Goal: Information Seeking & Learning: Learn about a topic

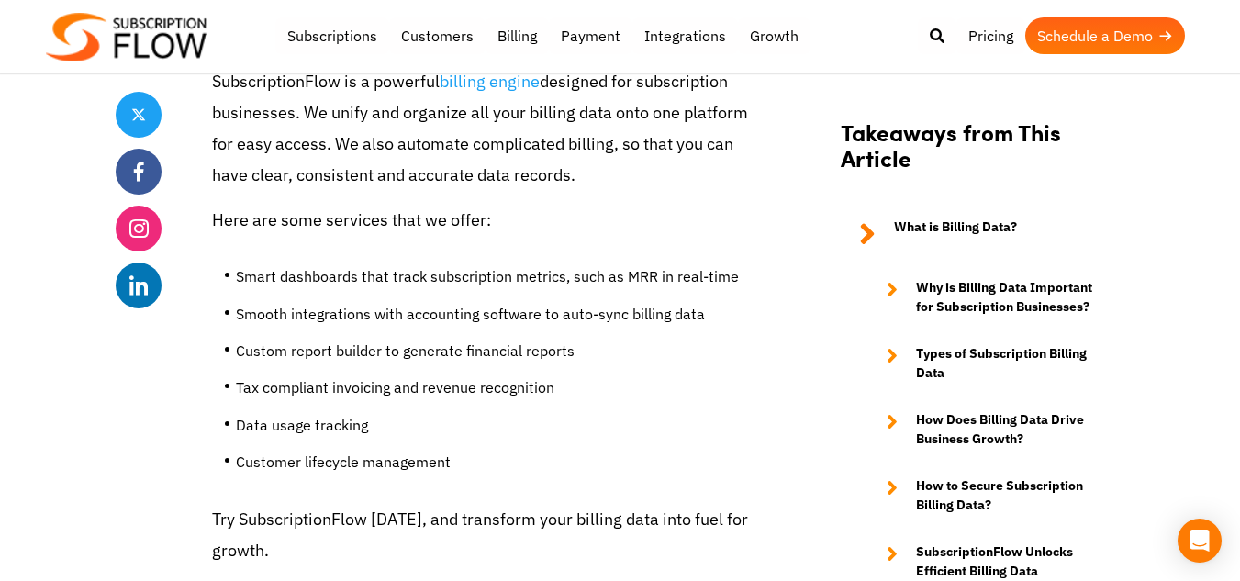
scroll to position [8606, 0]
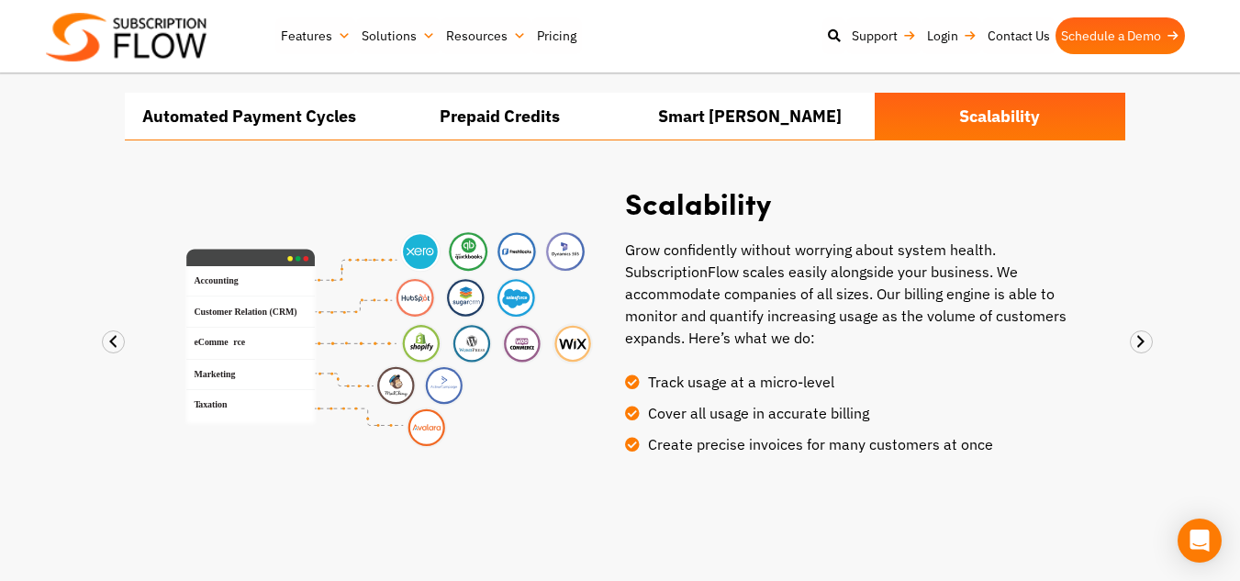
scroll to position [1463, 0]
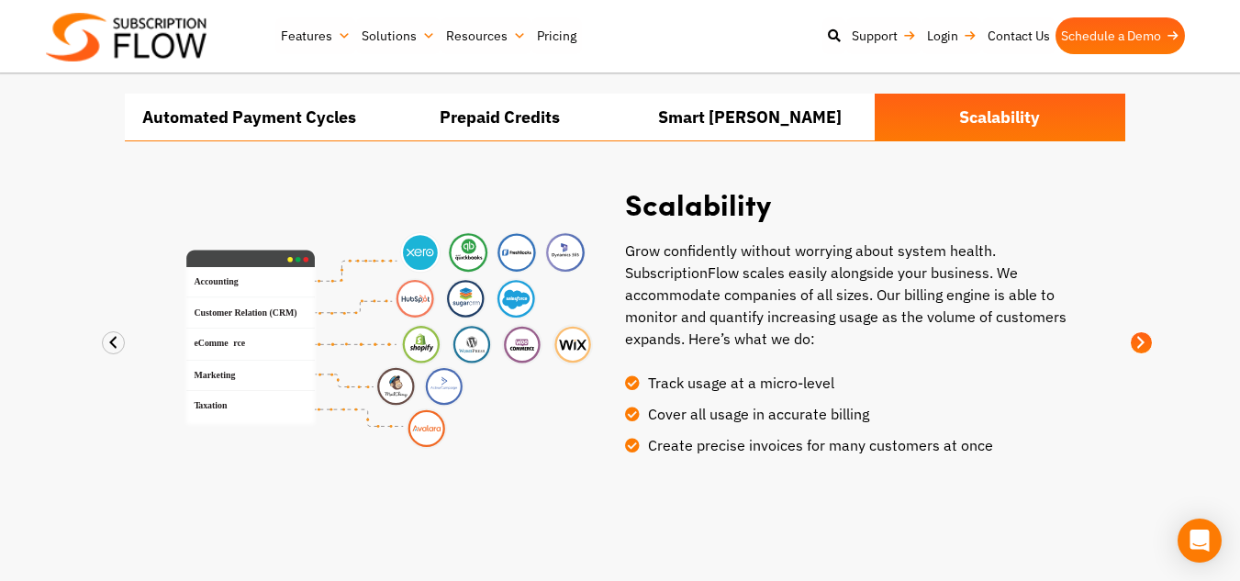
click at [1143, 337] on span at bounding box center [1141, 342] width 23 height 23
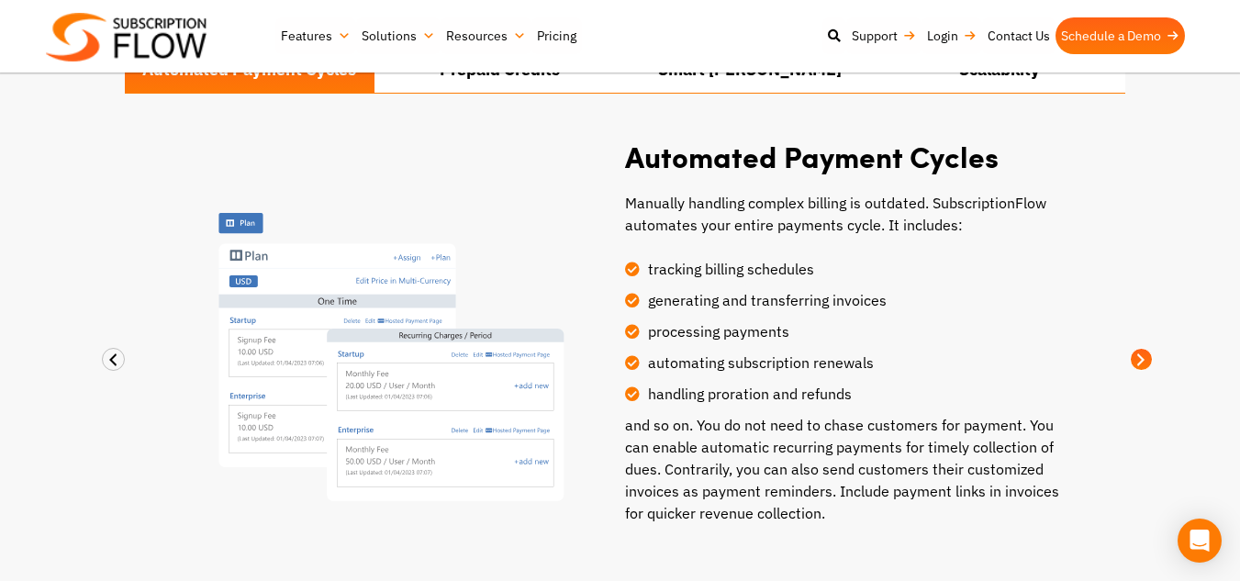
scroll to position [1525, 0]
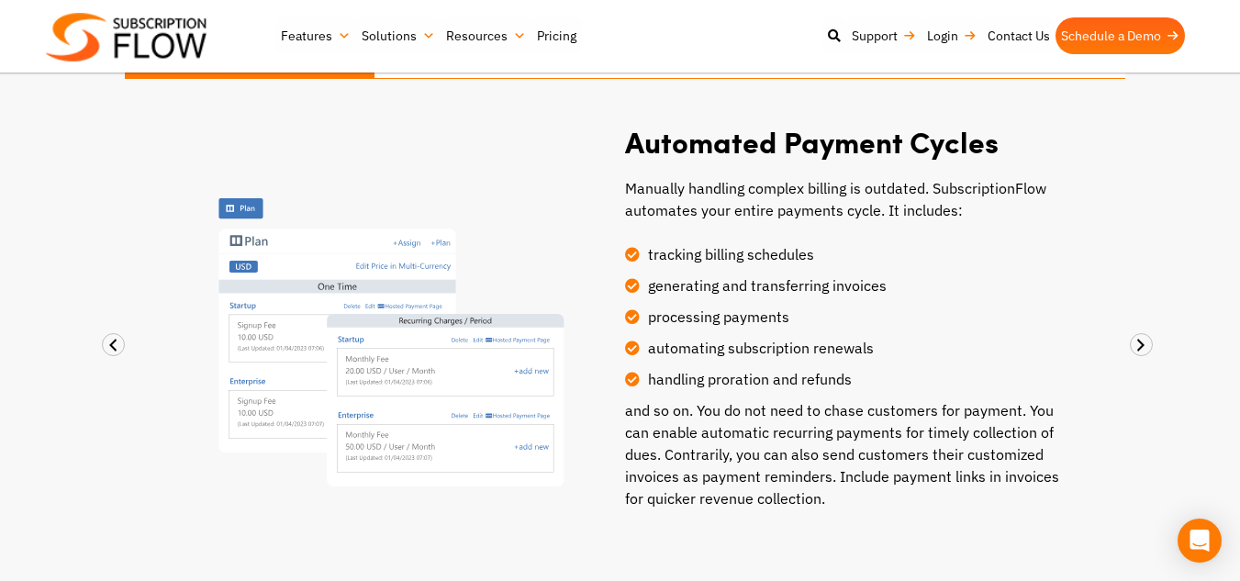
drag, startPoint x: 1146, startPoint y: 408, endPoint x: 832, endPoint y: -71, distance: 572.6
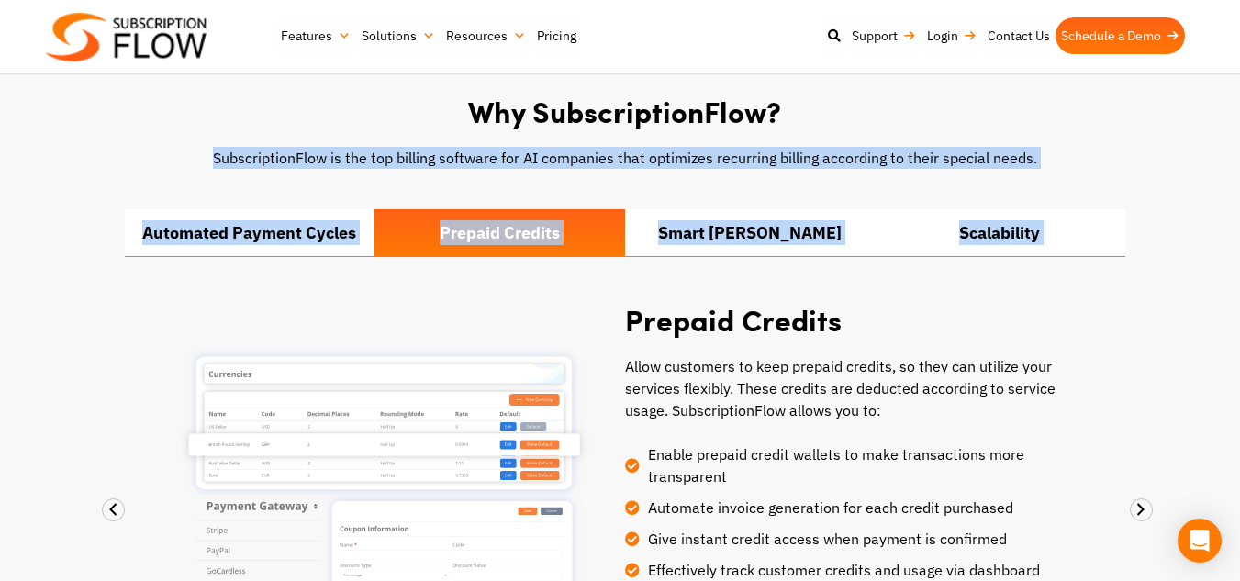
click at [1079, 345] on div "Prepaid Credits Allow customers to keep prepaid credits, so they can utilize yo…" at bounding box center [625, 507] width 982 height 408
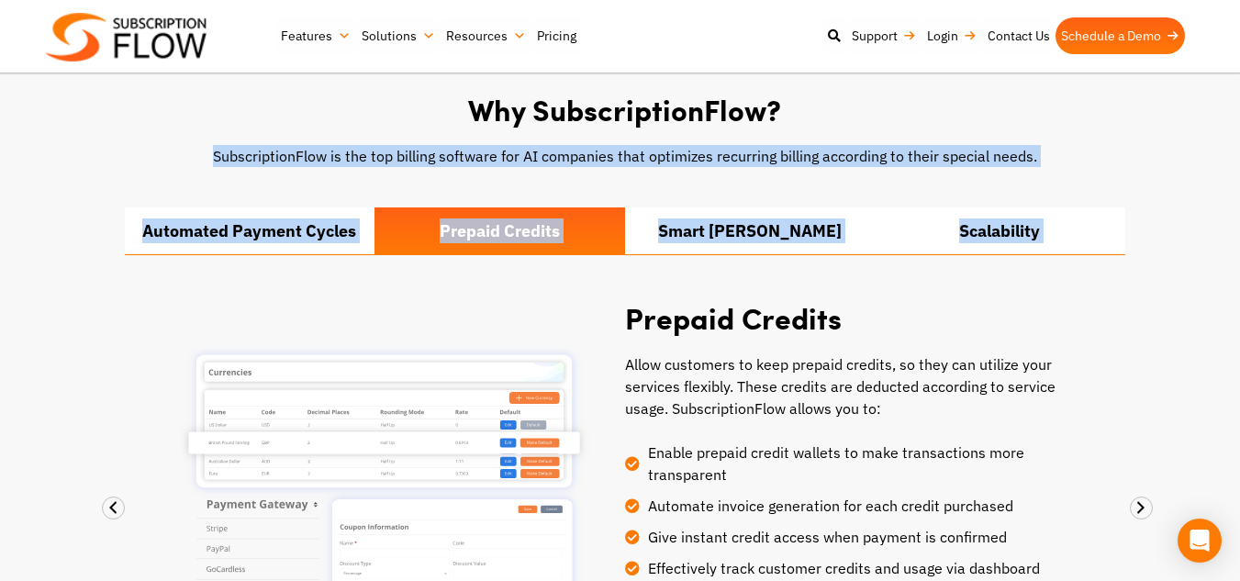
click at [1079, 345] on div "Prepaid Credits Allow customers to keep prepaid credits, so they can utilize yo…" at bounding box center [625, 505] width 982 height 408
click at [1158, 178] on div "Why SubscriptionFlow? SubscriptionFlow is the top billing software for AI compa…" at bounding box center [620, 406] width 1101 height 626
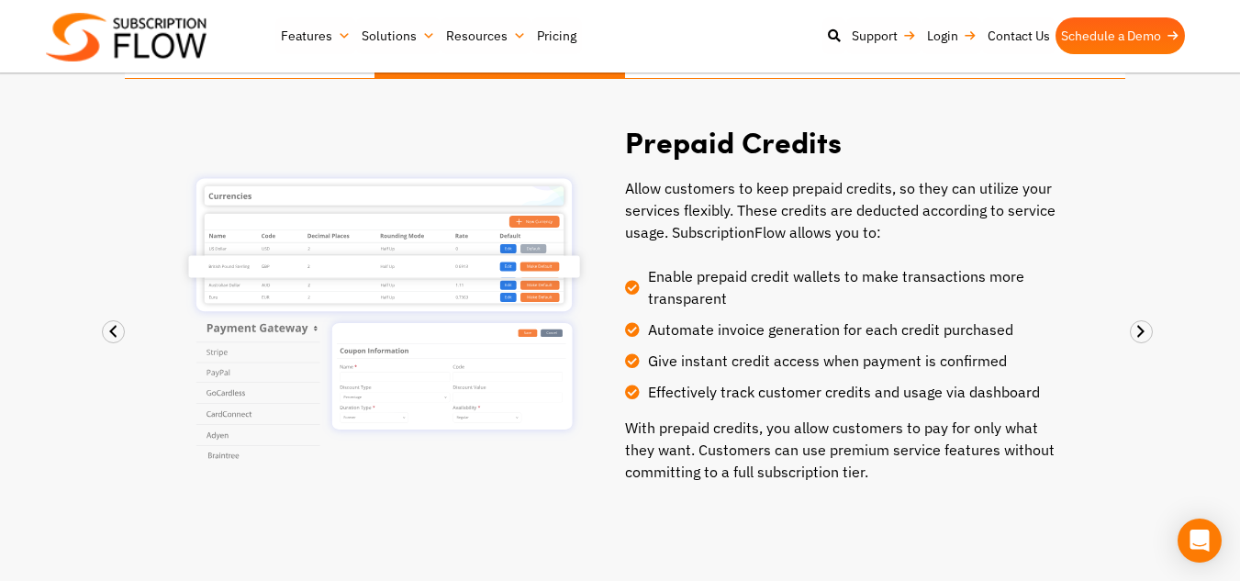
scroll to position [1556, 0]
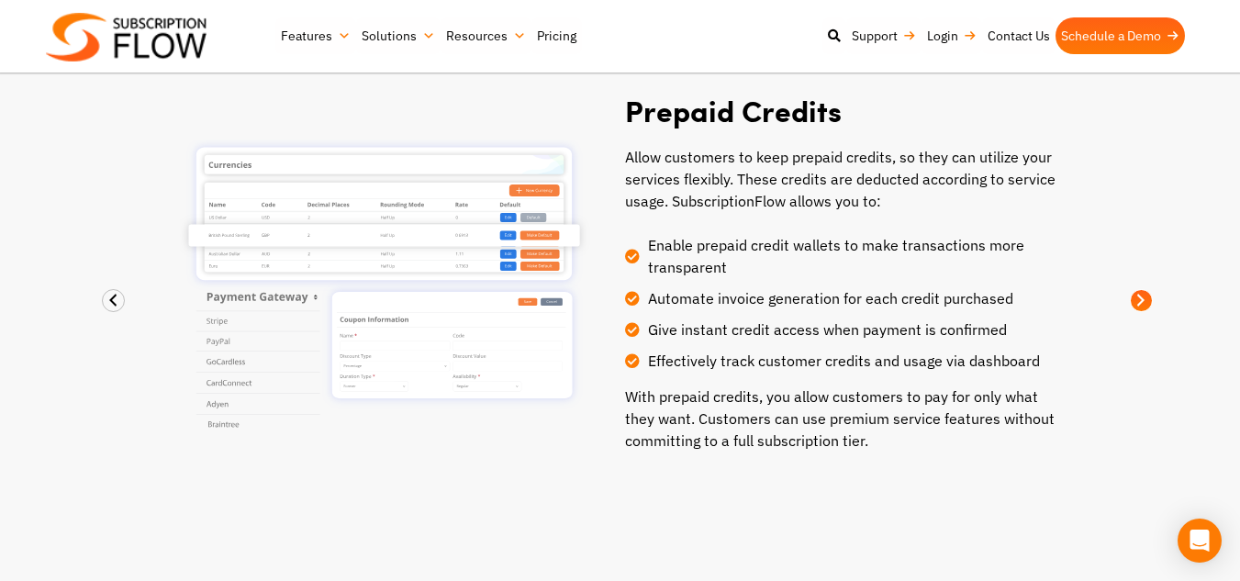
click at [1144, 303] on span at bounding box center [1141, 300] width 23 height 23
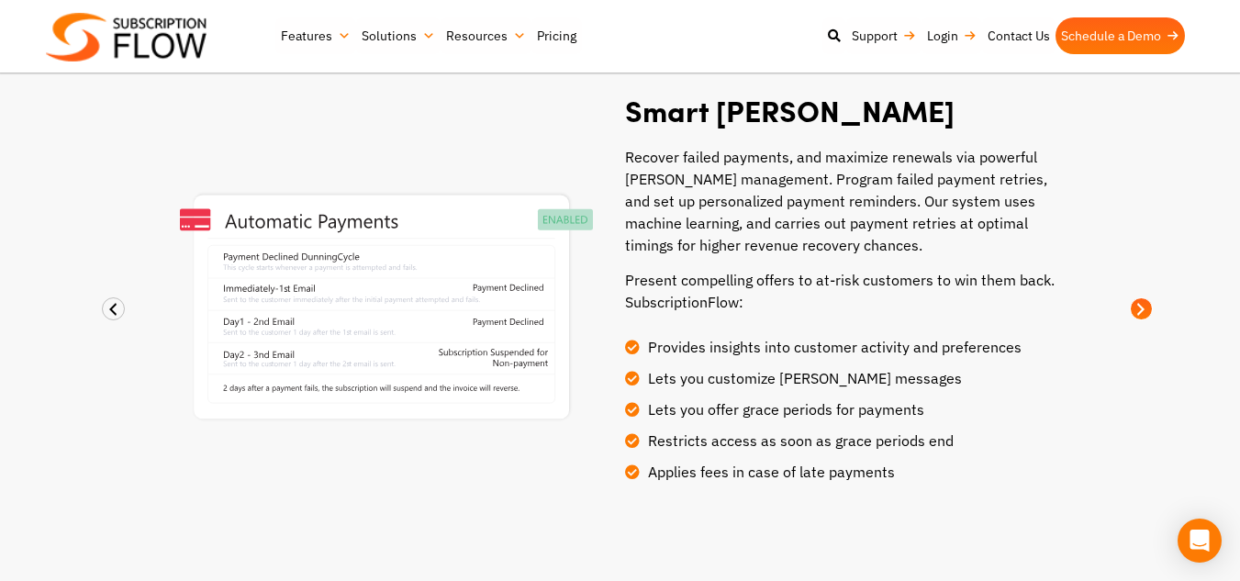
click at [1144, 303] on span at bounding box center [1141, 308] width 23 height 23
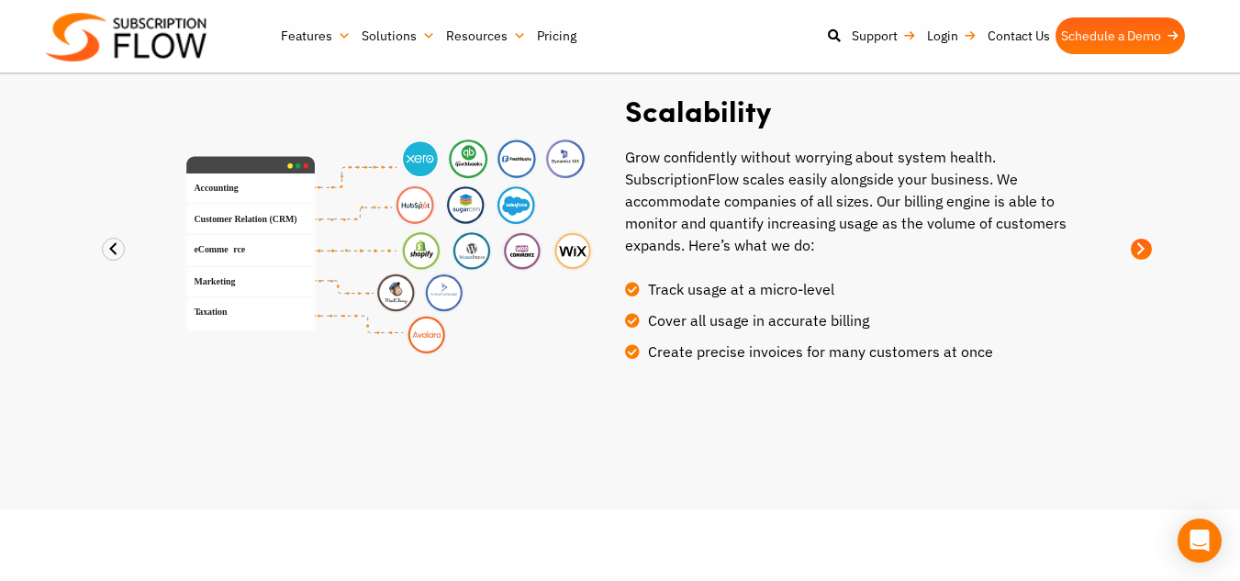
click at [1144, 303] on div "Why SubscriptionFlow? SubscriptionFlow is the top billing software for AI compa…" at bounding box center [620, 146] width 1101 height 523
click at [1146, 231] on div "Why SubscriptionFlow? SubscriptionFlow is the top billing software for AI compa…" at bounding box center [620, 146] width 1101 height 523
click at [1146, 246] on span at bounding box center [1141, 249] width 23 height 23
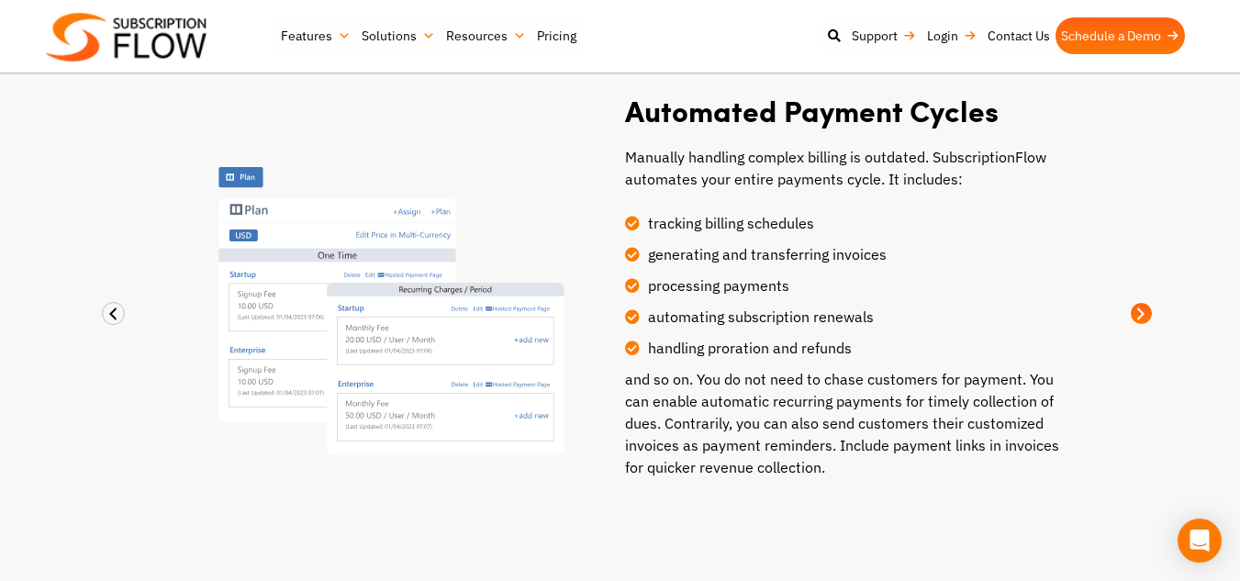
click at [1138, 306] on span at bounding box center [1141, 313] width 23 height 23
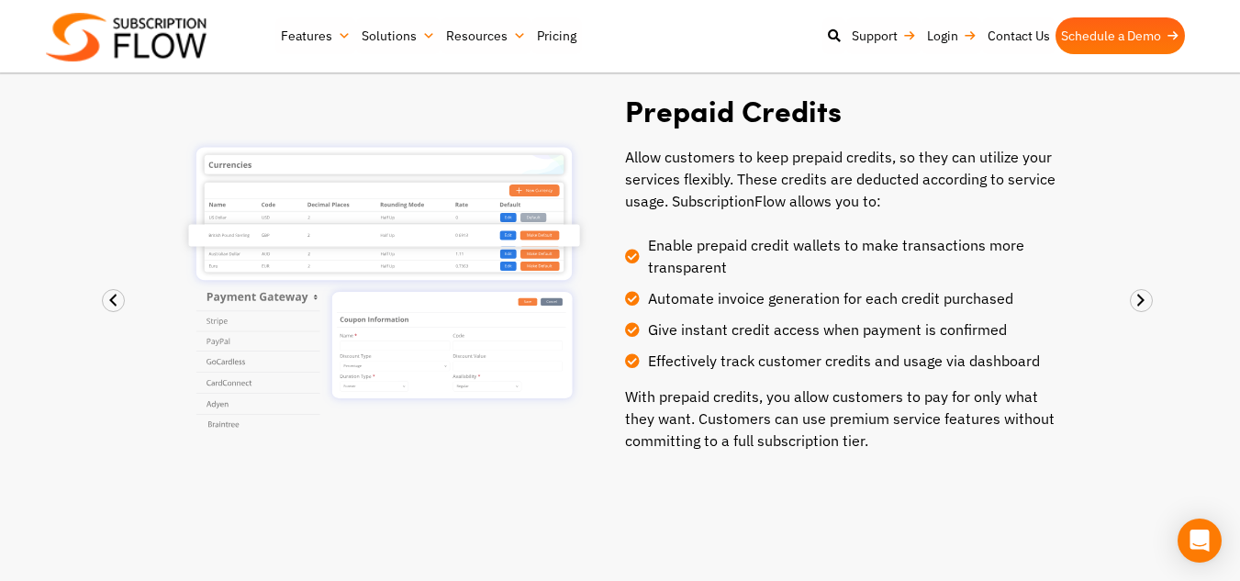
click at [1151, 308] on div "Why SubscriptionFlow? SubscriptionFlow is the top billing software for AI compa…" at bounding box center [620, 198] width 1101 height 626
click at [1140, 300] on span at bounding box center [1141, 300] width 23 height 23
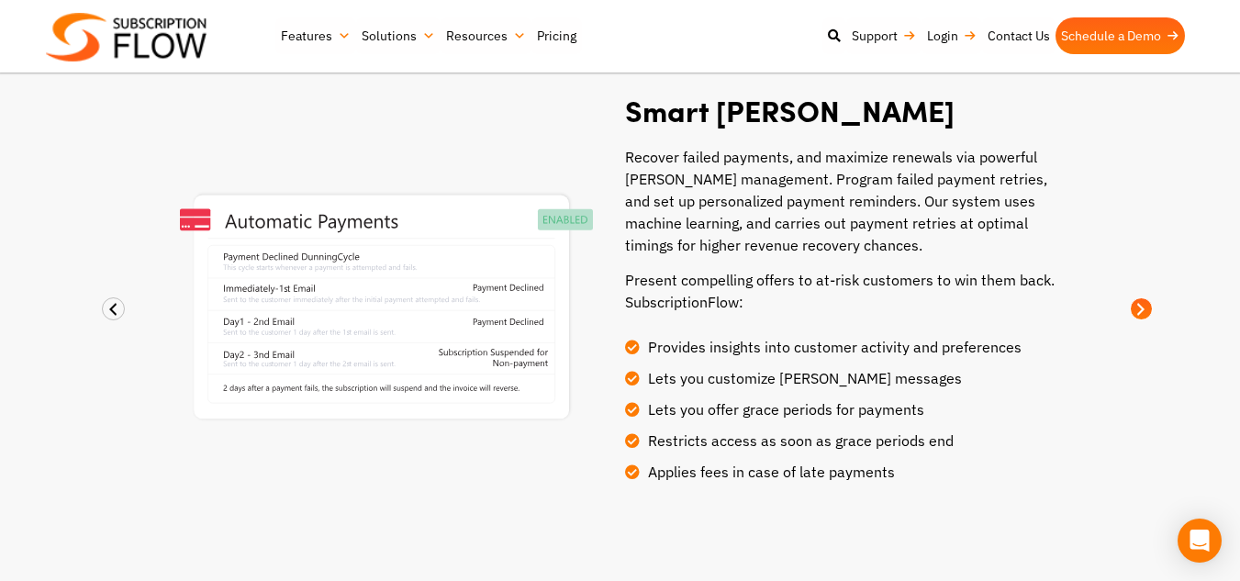
click at [1140, 300] on span at bounding box center [1141, 308] width 23 height 23
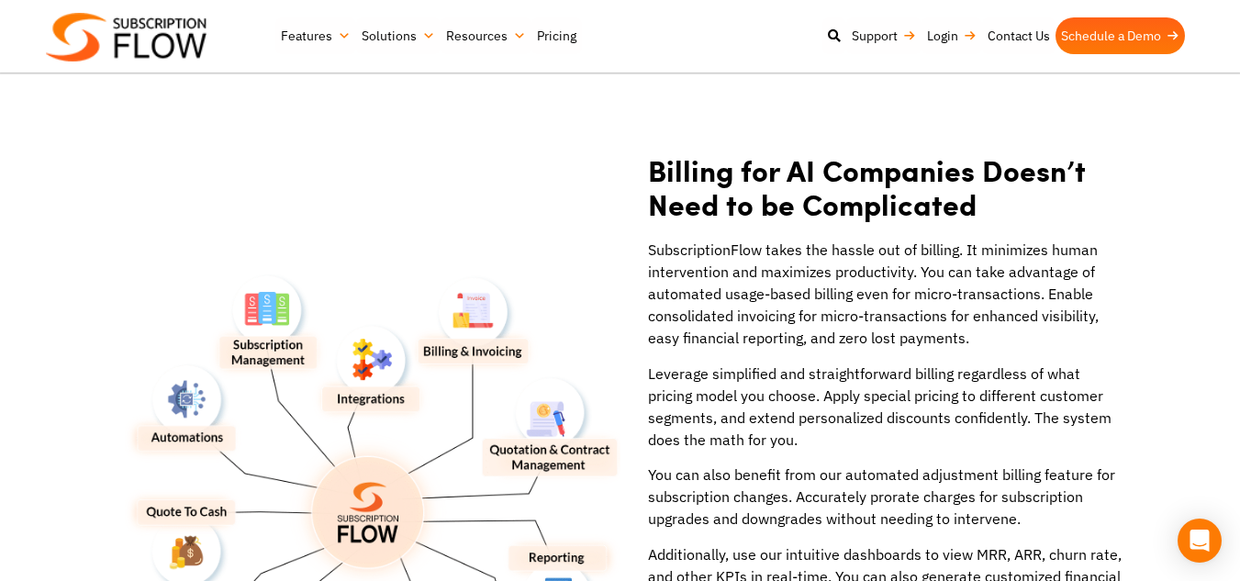
scroll to position [2115, 0]
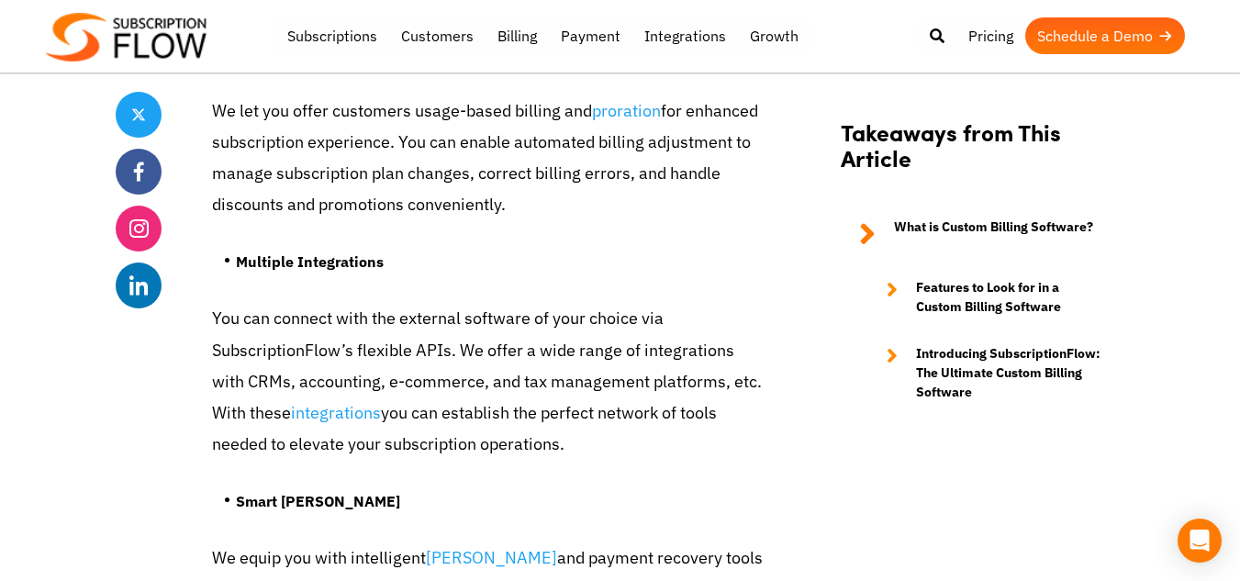
scroll to position [7933, 0]
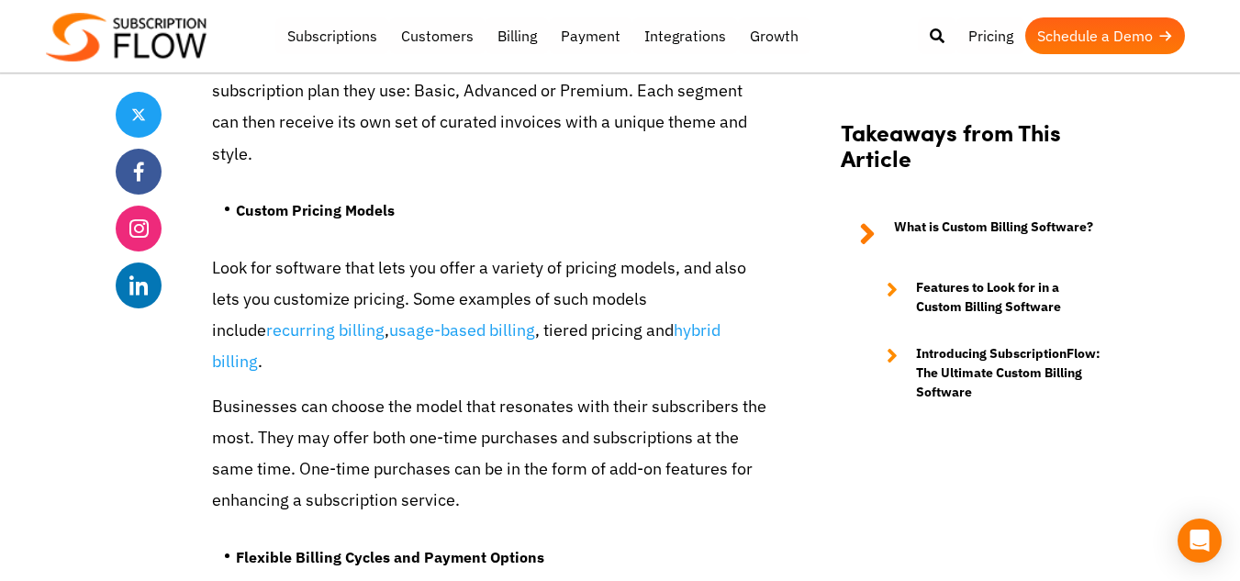
scroll to position [3420, 0]
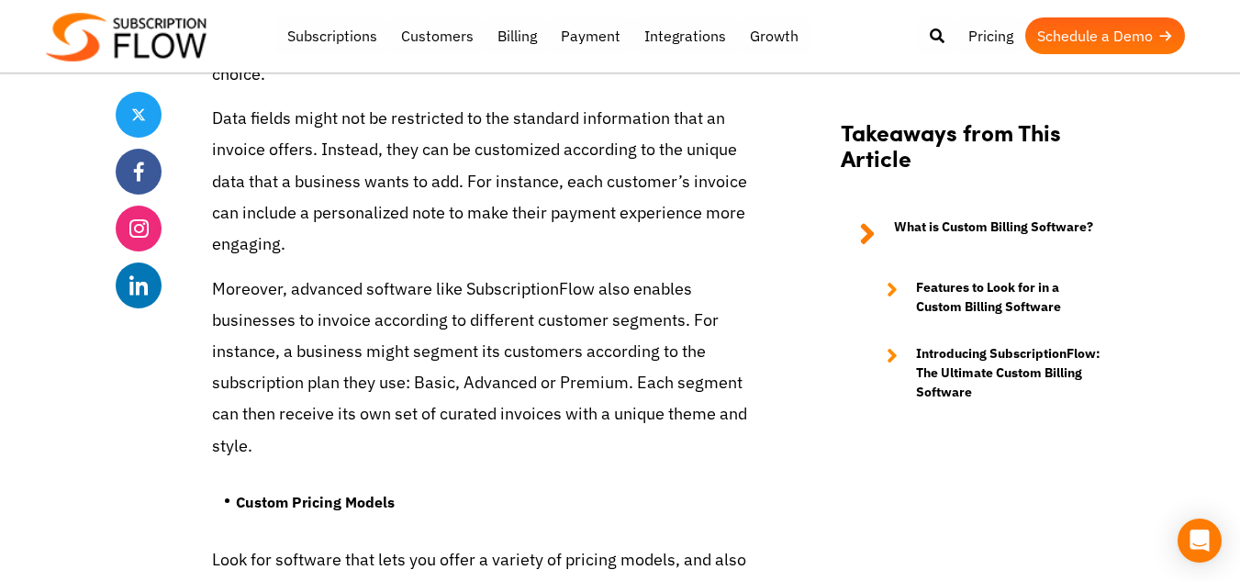
click at [694, 222] on p "Data fields might not be restricted to the standard information that an invoice…" at bounding box center [489, 181] width 555 height 157
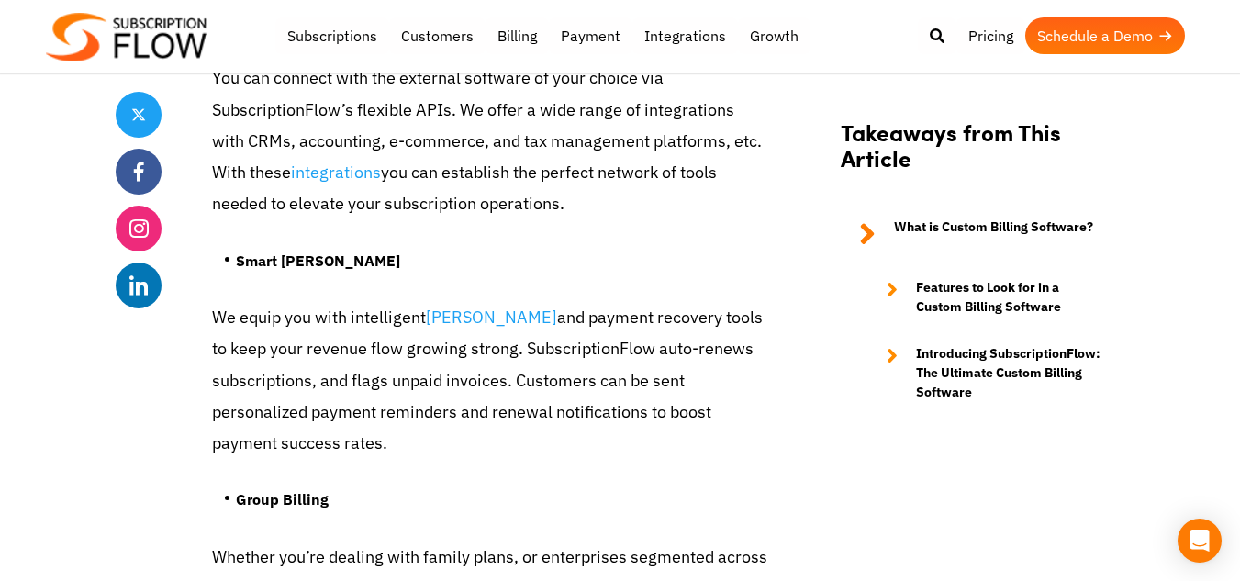
scroll to position [8175, 0]
